Goal: Task Accomplishment & Management: Manage account settings

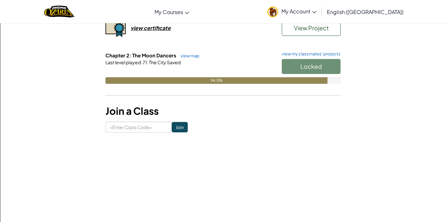
scroll to position [133, 0]
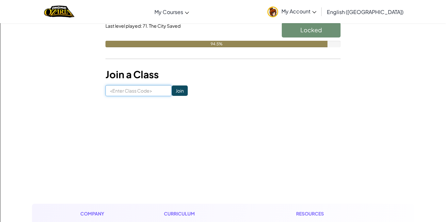
click at [145, 91] on input at bounding box center [138, 90] width 66 height 11
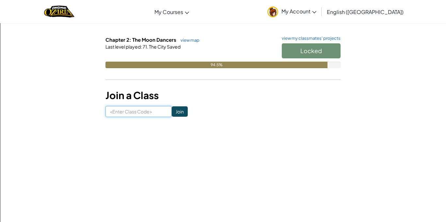
scroll to position [113, 0]
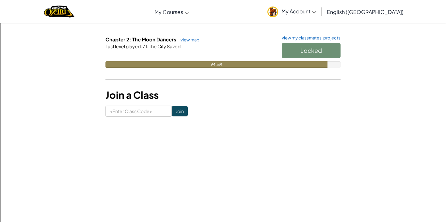
click at [145, 90] on h3 "Join a Class" at bounding box center [222, 95] width 235 height 15
click at [126, 114] on input at bounding box center [138, 111] width 66 height 11
click at [128, 107] on input "ThinSpell" at bounding box center [138, 111] width 66 height 11
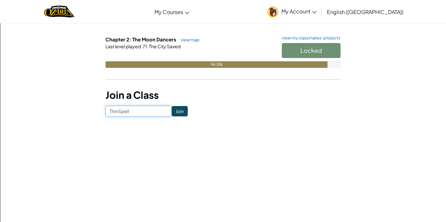
click at [128, 107] on input "ThinSpell" at bounding box center [138, 111] width 66 height 11
click at [129, 108] on input "ThinSpell" at bounding box center [138, 111] width 66 height 11
click at [121, 113] on input "Thin Spell" at bounding box center [138, 111] width 66 height 11
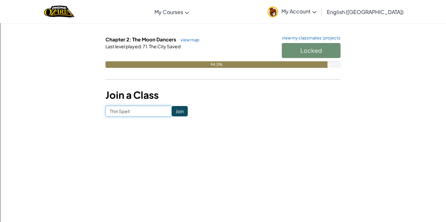
click at [121, 113] on input "Thin Spell" at bounding box center [138, 111] width 66 height 11
type input "\"
click at [227, 84] on hr at bounding box center [222, 82] width 235 height 7
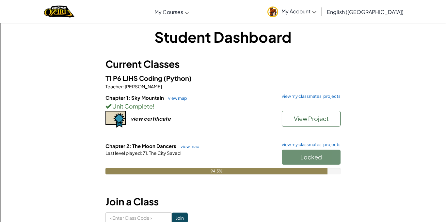
scroll to position [4, 0]
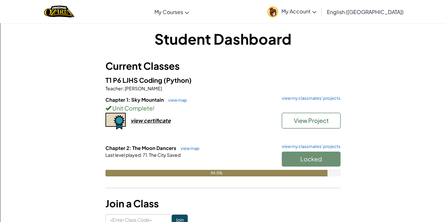
click at [317, 153] on div "Locked" at bounding box center [307, 161] width 65 height 18
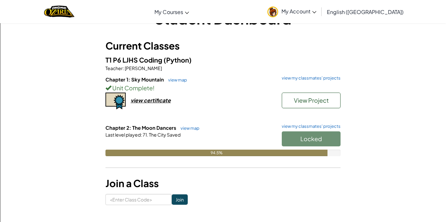
scroll to position [25, 0]
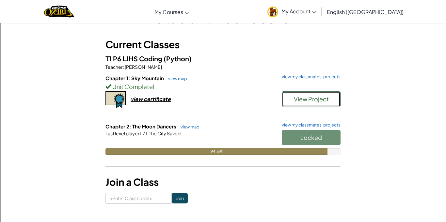
click at [287, 102] on button "View Project" at bounding box center [311, 99] width 59 height 16
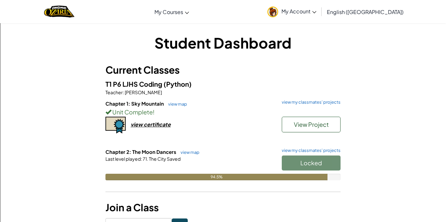
click at [316, 11] on span "My Account" at bounding box center [299, 11] width 35 height 7
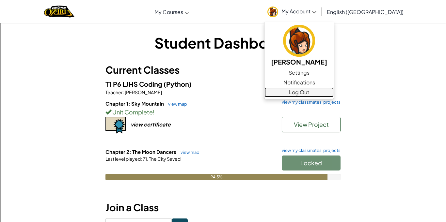
click at [334, 93] on link "Log Out" at bounding box center [299, 93] width 69 height 10
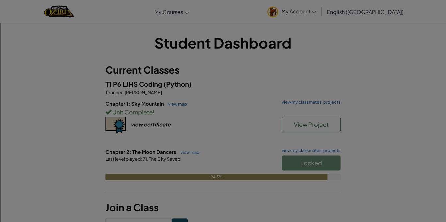
click at [330, 8] on div at bounding box center [223, 111] width 446 height 222
click at [331, 18] on div at bounding box center [223, 111] width 446 height 222
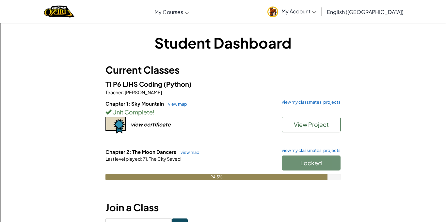
click at [316, 8] on span "My Account" at bounding box center [299, 11] width 35 height 7
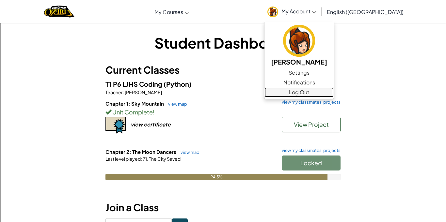
click at [334, 89] on link "Log Out" at bounding box center [299, 93] width 69 height 10
